Goal: Navigation & Orientation: Find specific page/section

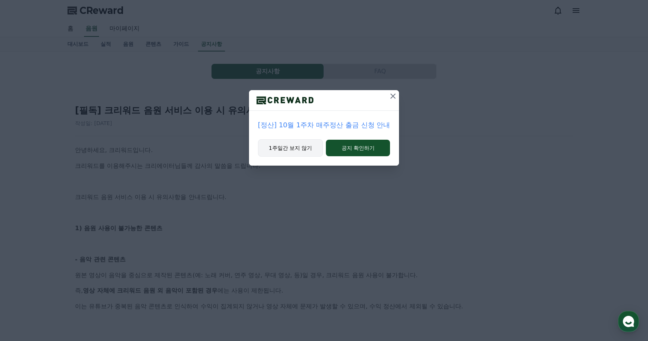
click at [314, 151] on button "1주일간 보지 않기" at bounding box center [290, 147] width 65 height 17
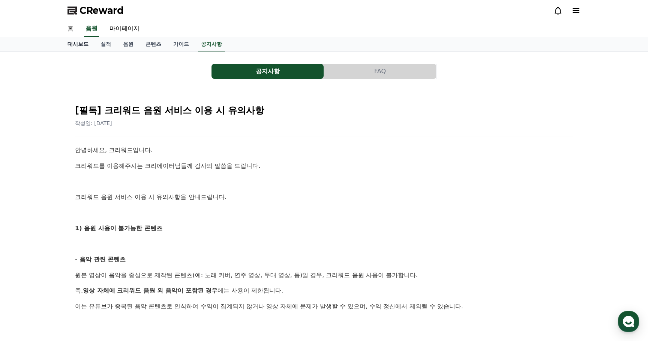
click at [84, 47] on link "대시보드" at bounding box center [78, 44] width 33 height 14
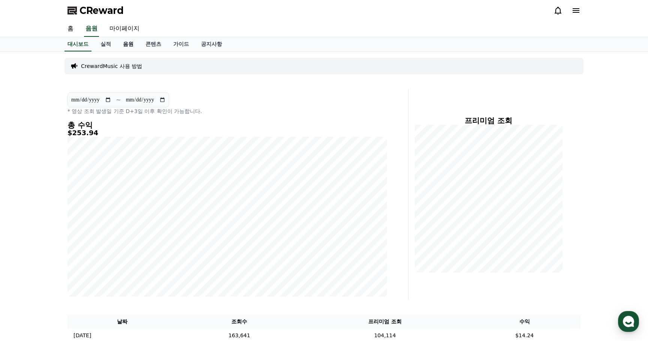
click at [119, 41] on link "음원" at bounding box center [128, 44] width 23 height 14
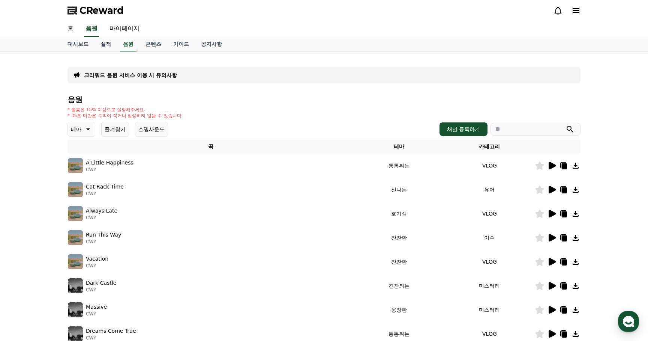
click at [106, 45] on link "실적" at bounding box center [106, 44] width 23 height 14
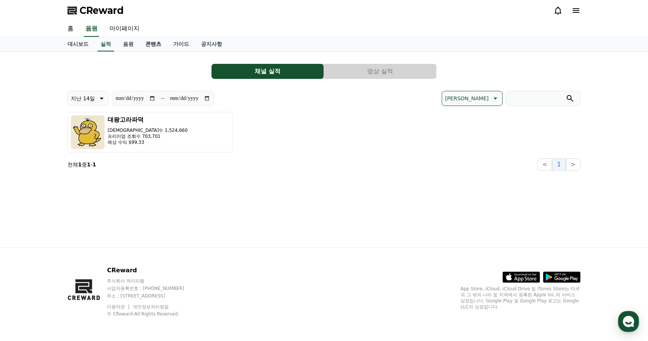
click at [146, 45] on link "콘텐츠" at bounding box center [154, 44] width 28 height 14
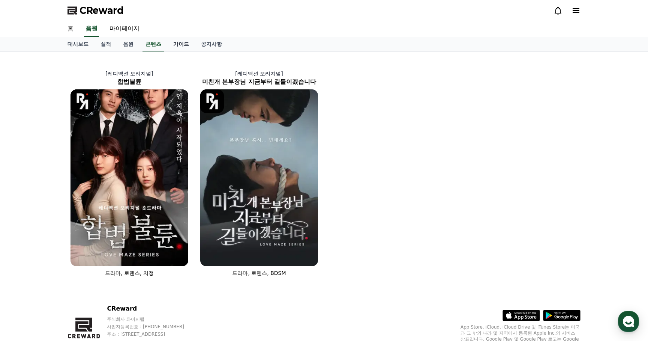
click at [172, 45] on link "가이드" at bounding box center [181, 44] width 28 height 14
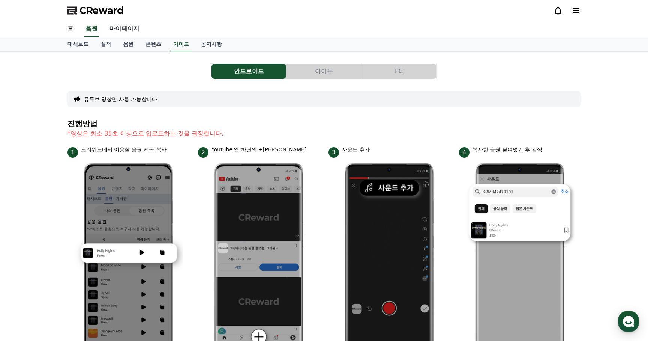
click at [122, 24] on link "마이페이지" at bounding box center [125, 29] width 42 height 16
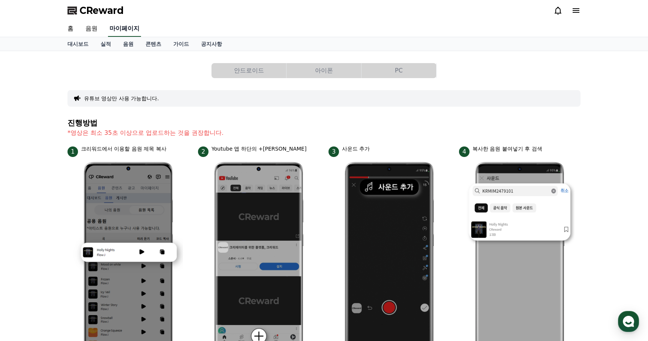
select select "**********"
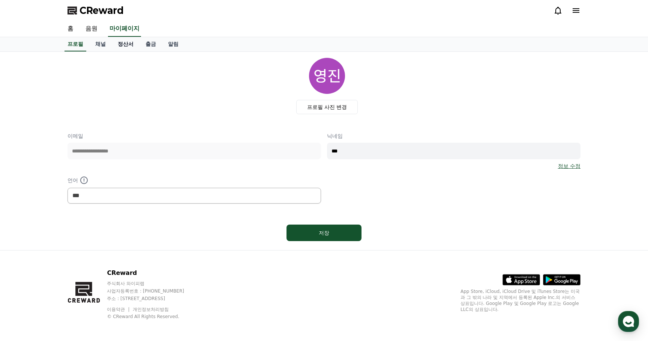
click at [126, 46] on link "정산서" at bounding box center [126, 44] width 28 height 14
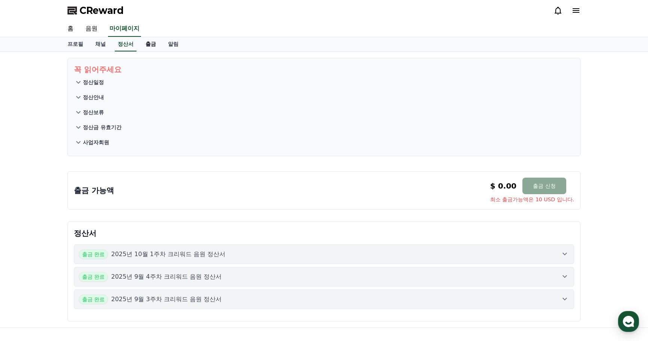
click at [145, 44] on link "출금" at bounding box center [151, 44] width 23 height 14
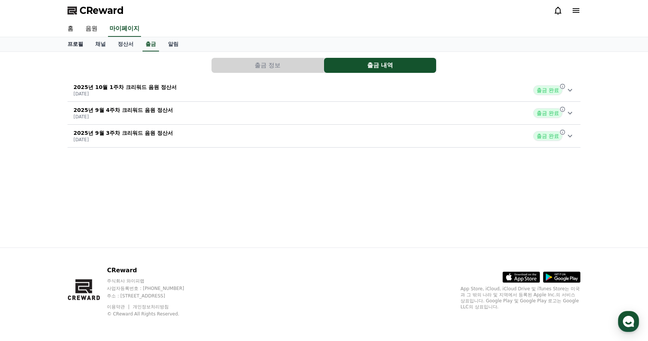
click at [80, 45] on link "프로필" at bounding box center [76, 44] width 28 height 14
select select "**********"
